Goal: Task Accomplishment & Management: Use online tool/utility

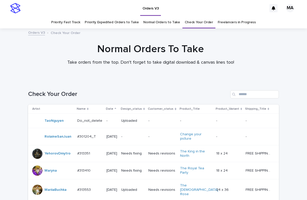
scroll to position [322, 0]
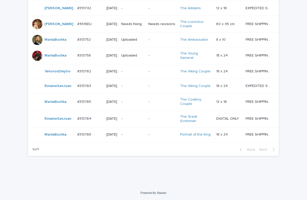
click at [134, 118] on p "-" at bounding box center [132, 119] width 23 height 4
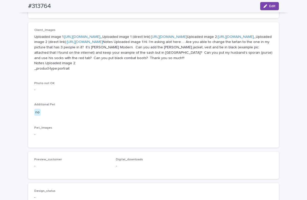
scroll to position [204, 0]
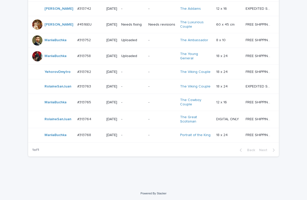
scroll to position [322, 0]
